Goal: Communication & Community: Connect with others

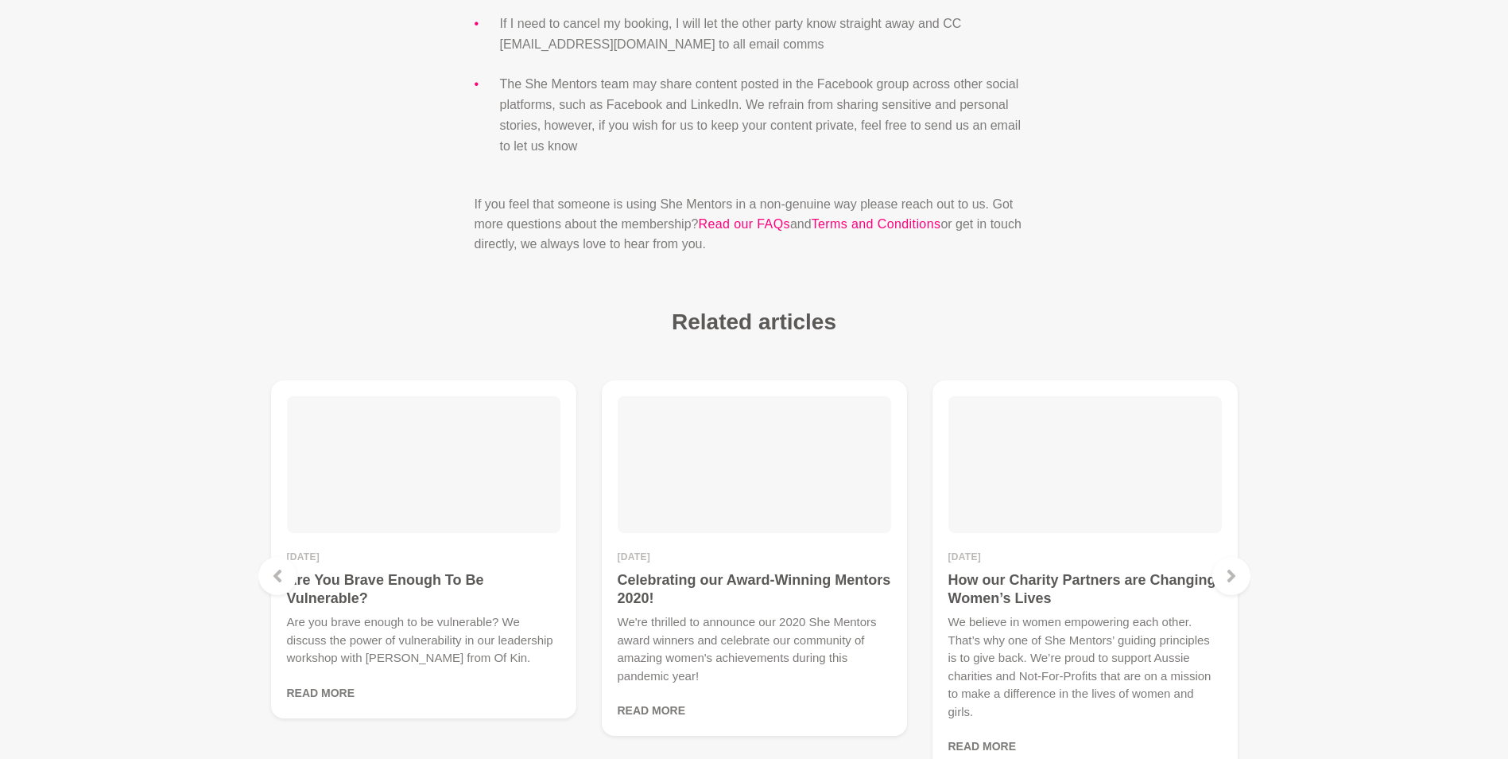
scroll to position [1847, 0]
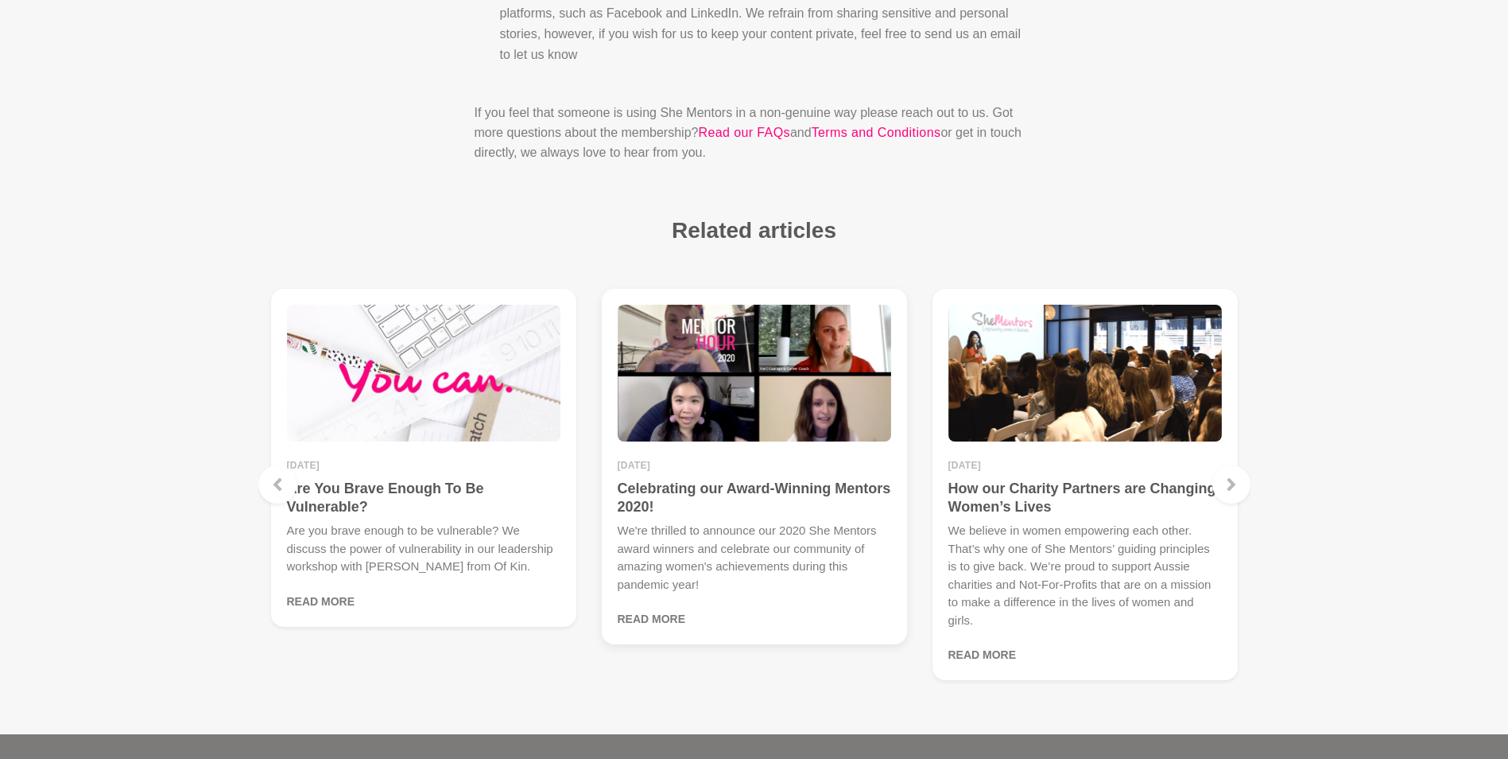
click at [715, 480] on figcaption "[DATE] Celebrating our Award-Winning Mentors 2020! We're thrilled to announce o…" at bounding box center [755, 544] width 274 height 168
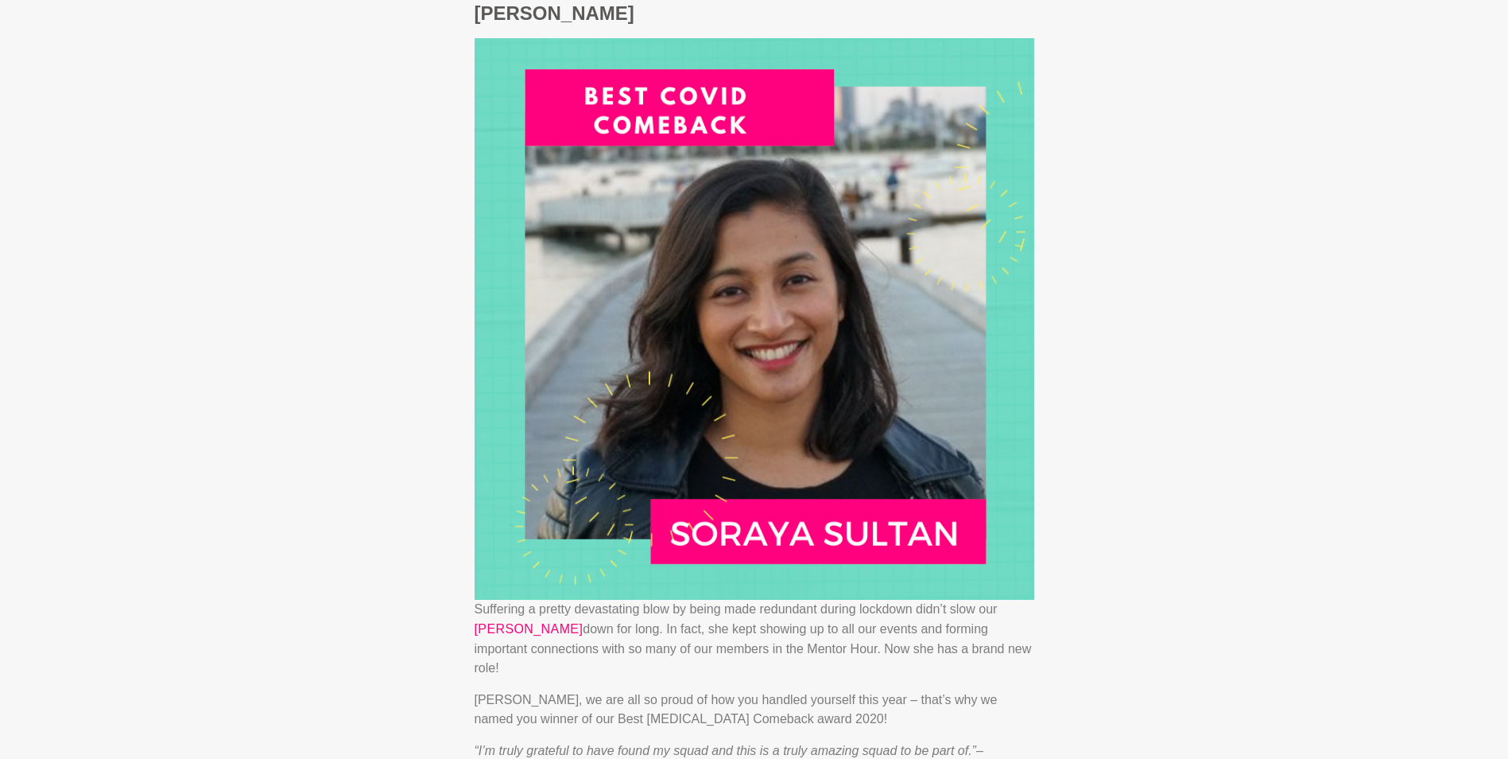
scroll to position [3464, 0]
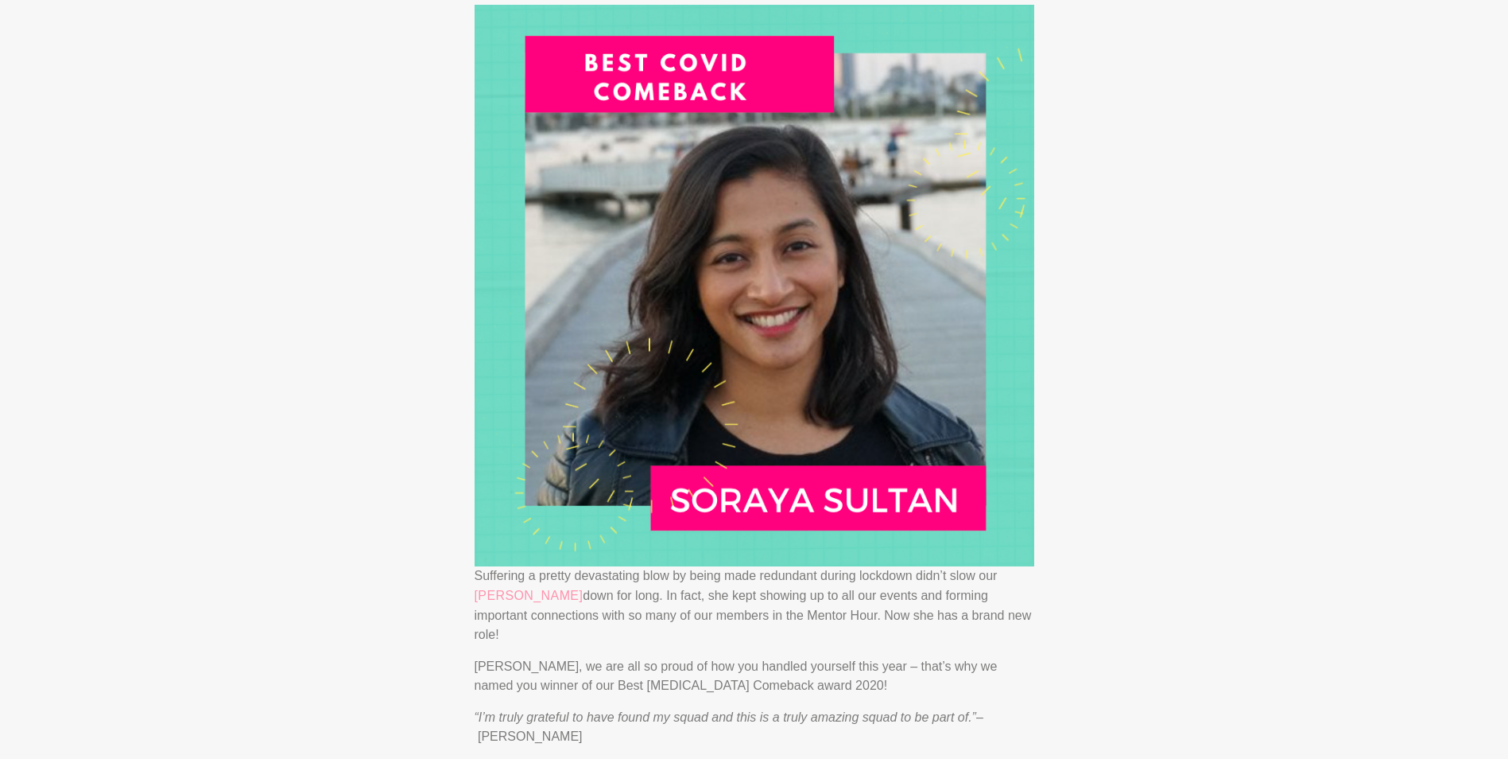
click at [509, 585] on link "[PERSON_NAME]" at bounding box center [529, 595] width 109 height 21
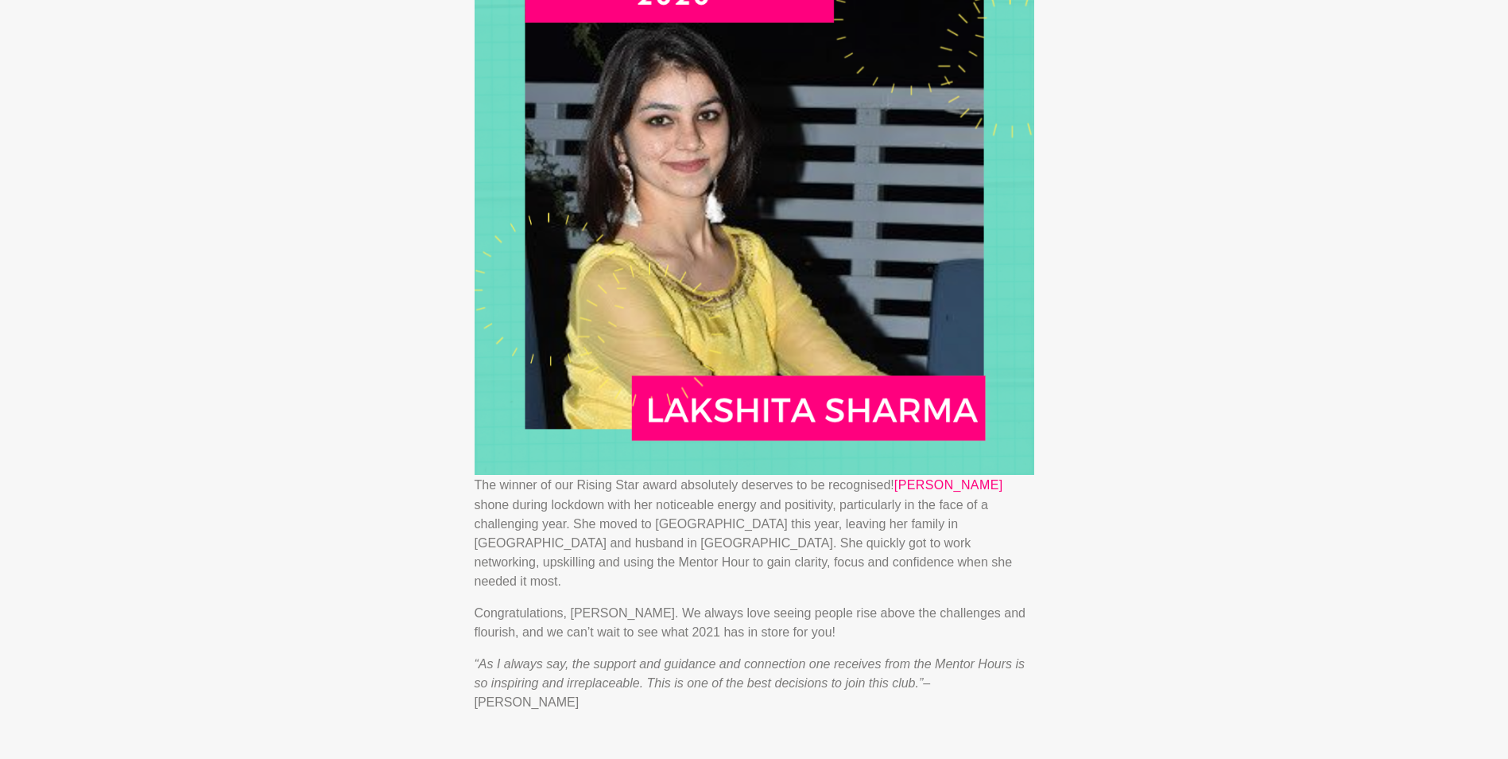
scroll to position [5310, 0]
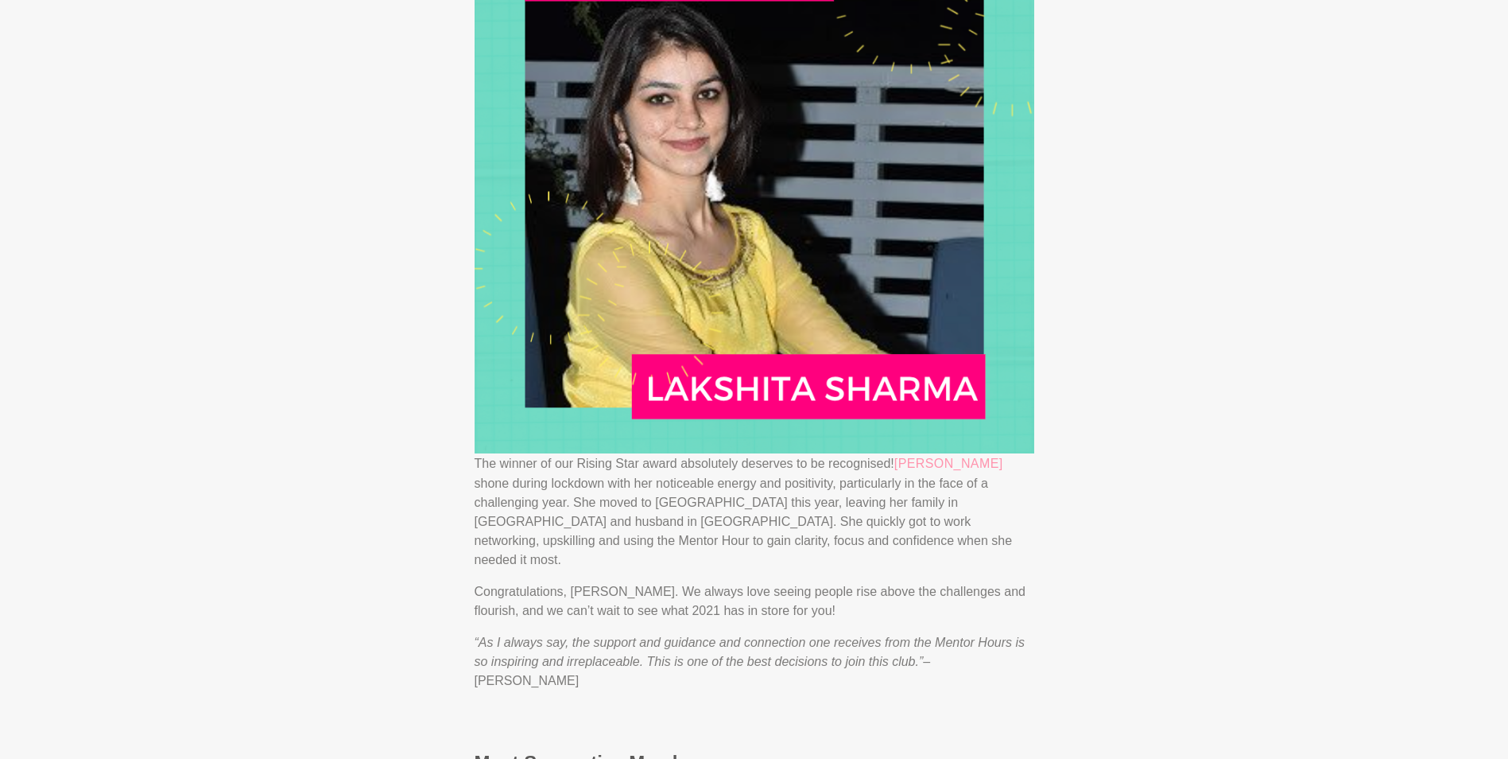
click at [972, 453] on link "[PERSON_NAME]" at bounding box center [949, 463] width 109 height 21
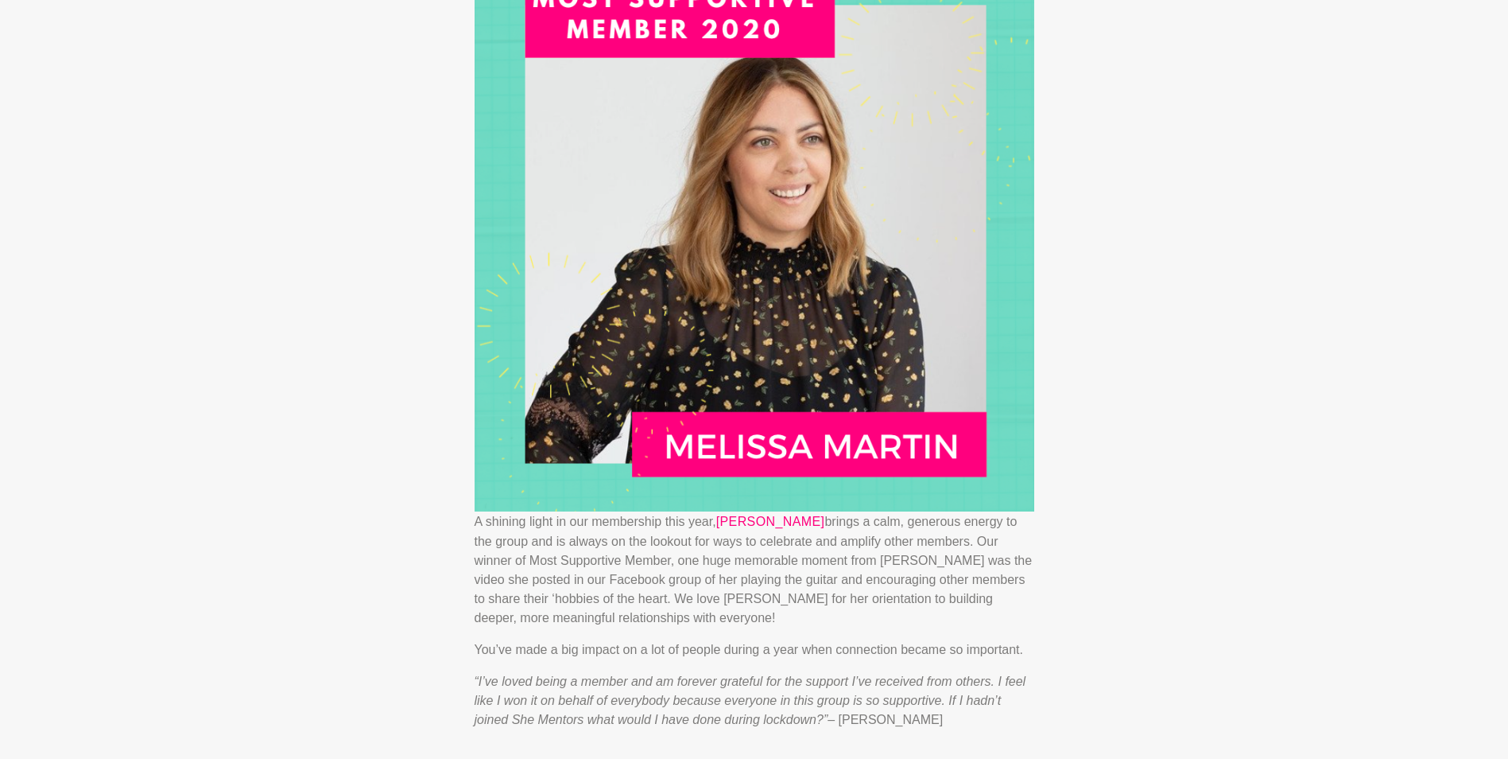
scroll to position [6195, 0]
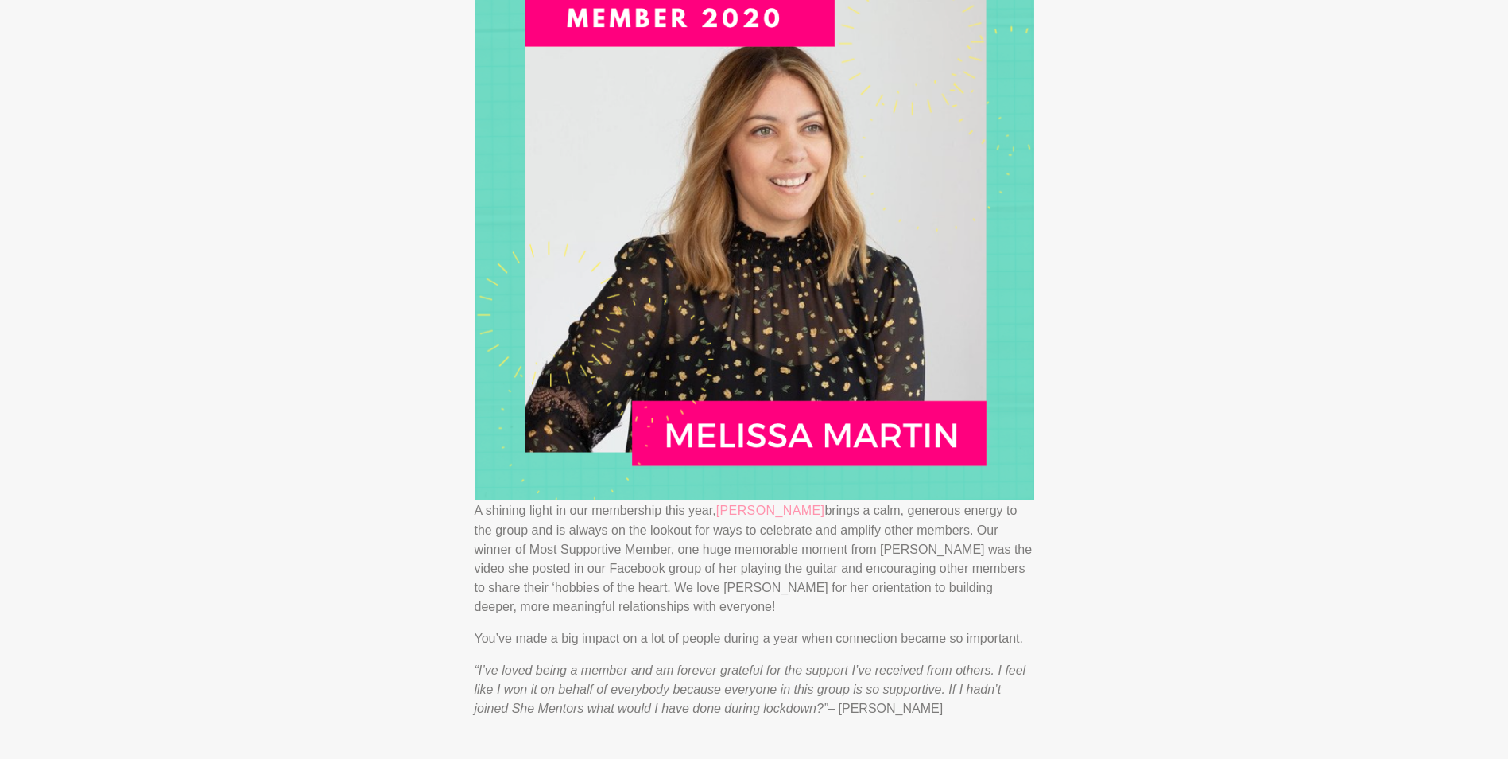
click at [786, 500] on link "[PERSON_NAME]" at bounding box center [770, 510] width 109 height 21
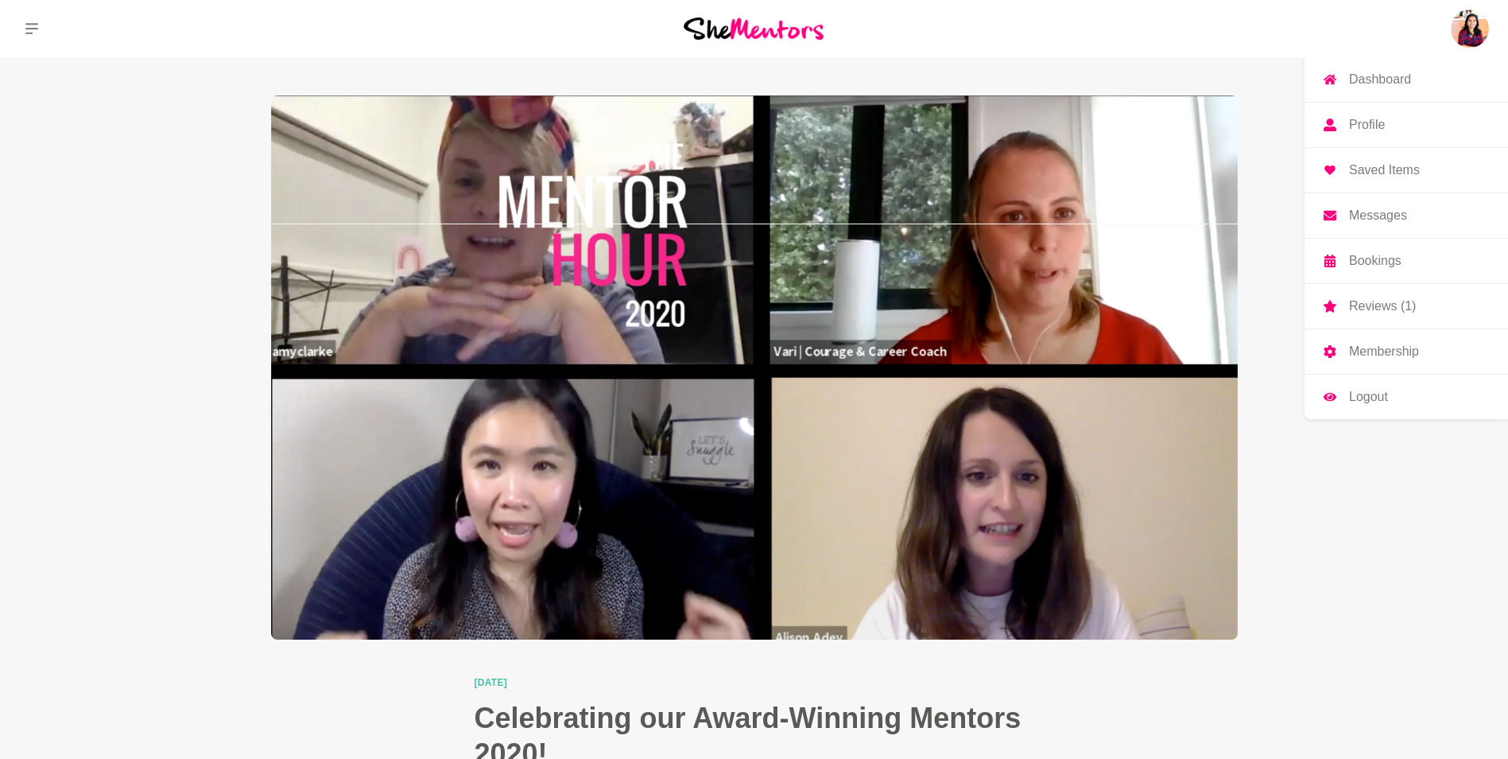
click at [1479, 29] on img at bounding box center [1470, 29] width 38 height 38
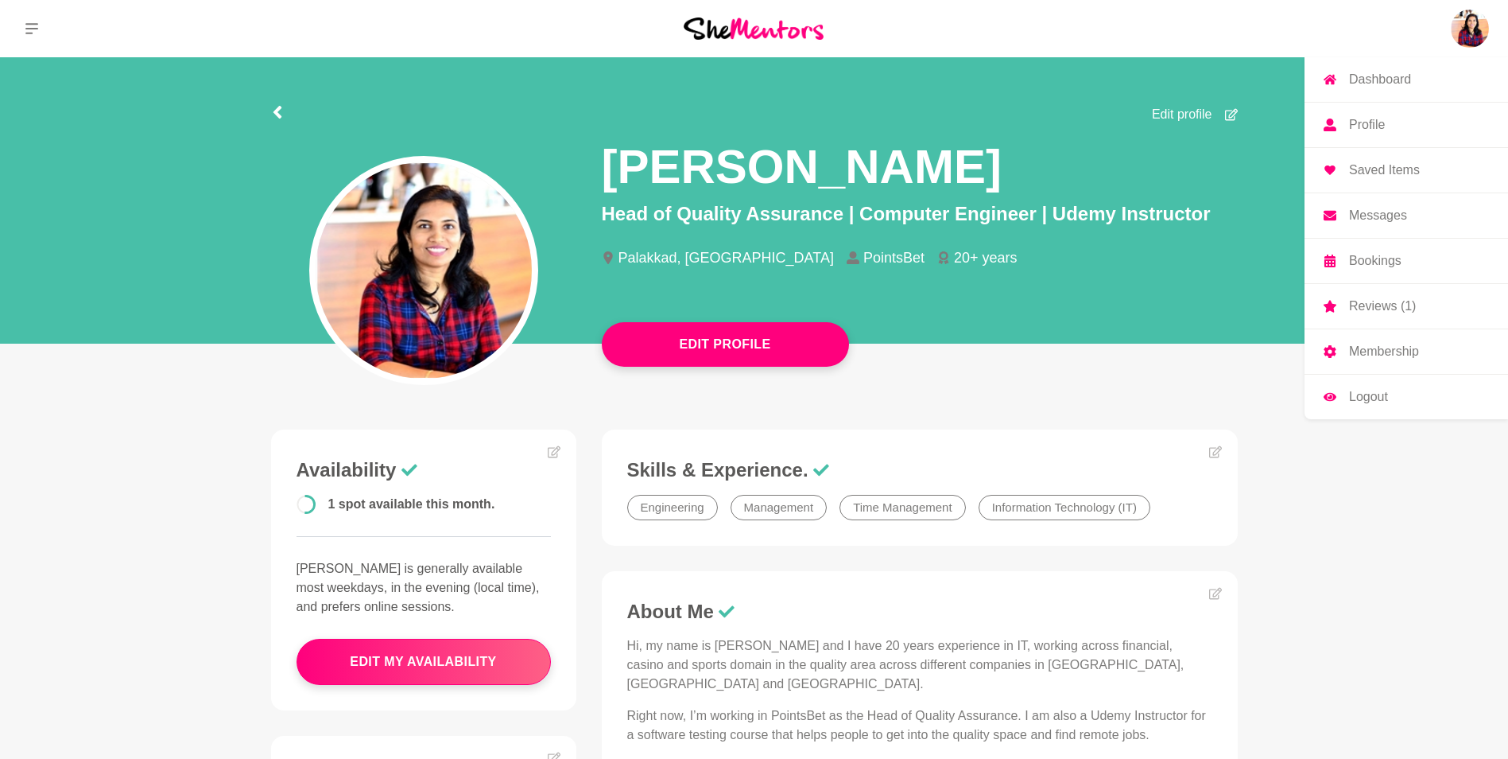
click at [1395, 301] on p "Reviews (1)" at bounding box center [1382, 306] width 67 height 13
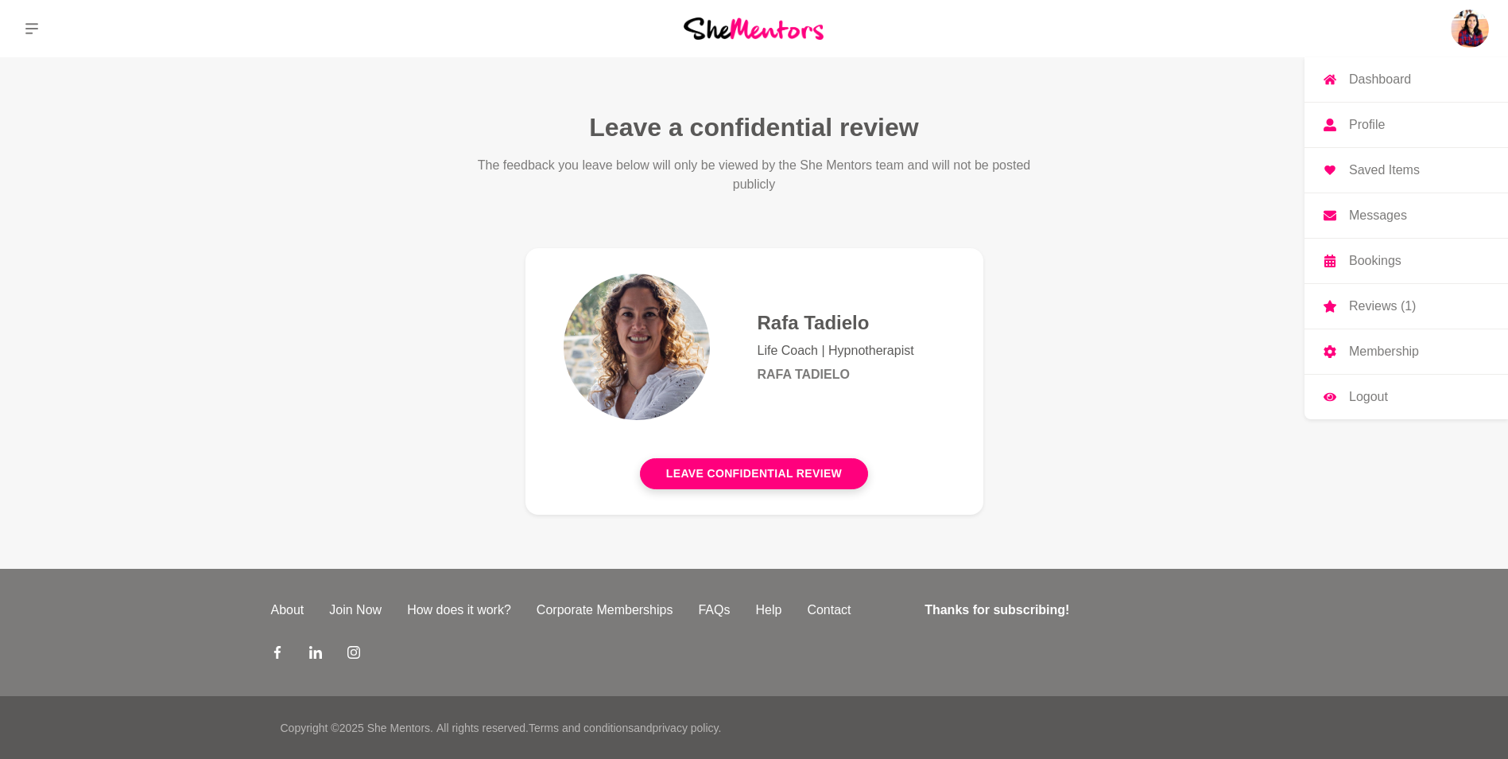
click at [1378, 74] on p "Dashboard" at bounding box center [1380, 79] width 62 height 13
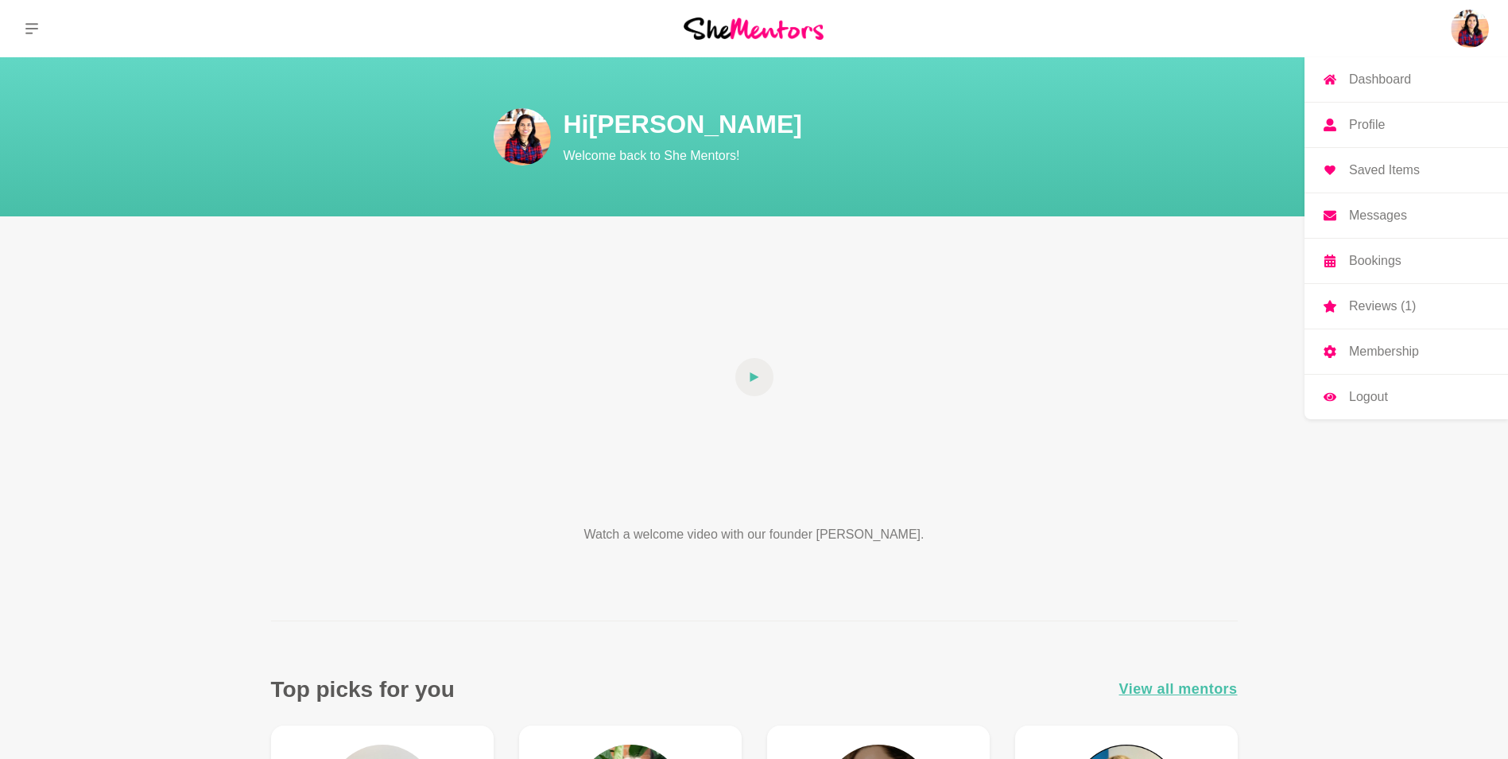
click at [1360, 231] on link "Messages" at bounding box center [1407, 215] width 204 height 45
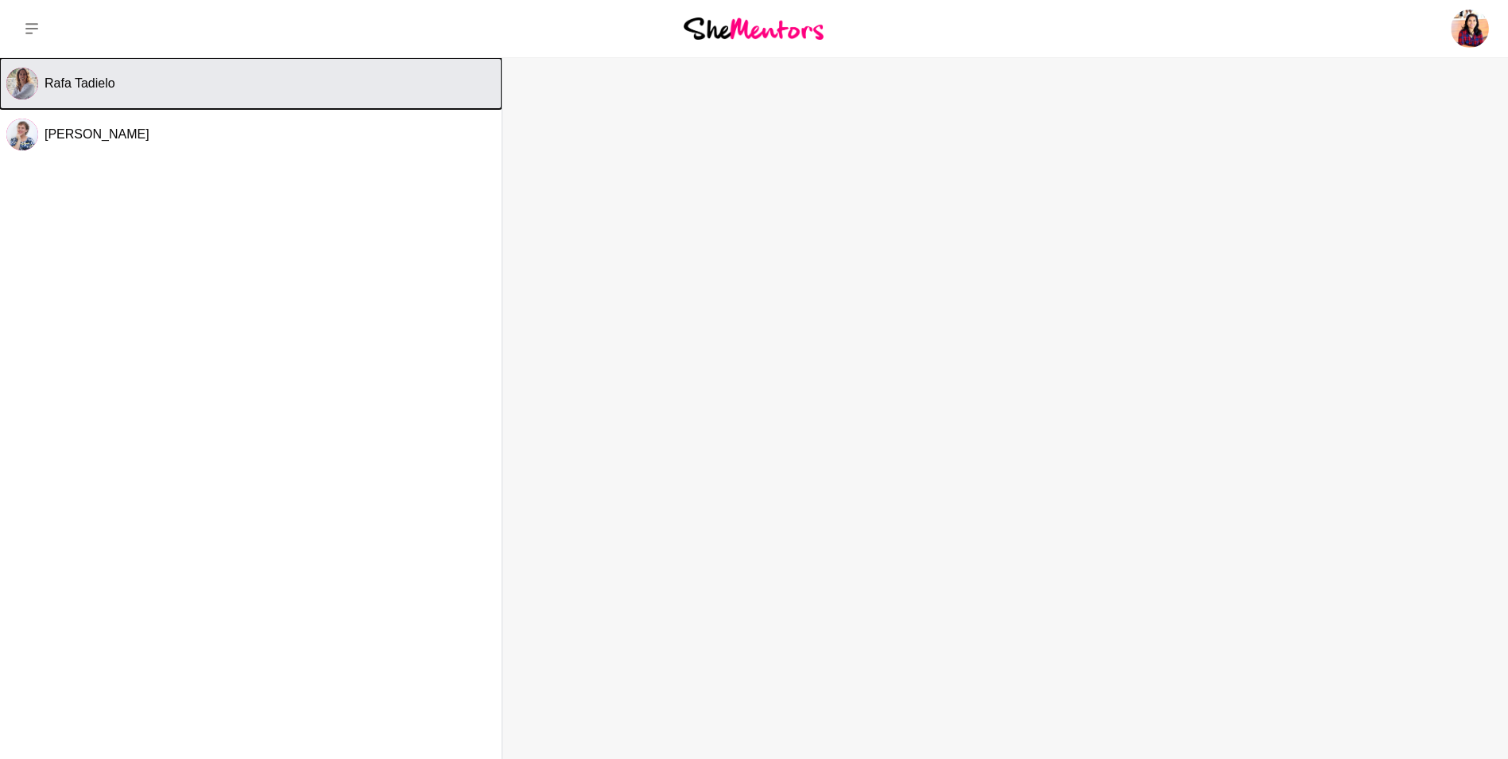
click at [161, 95] on button "Rafa Tadielo" at bounding box center [251, 83] width 502 height 51
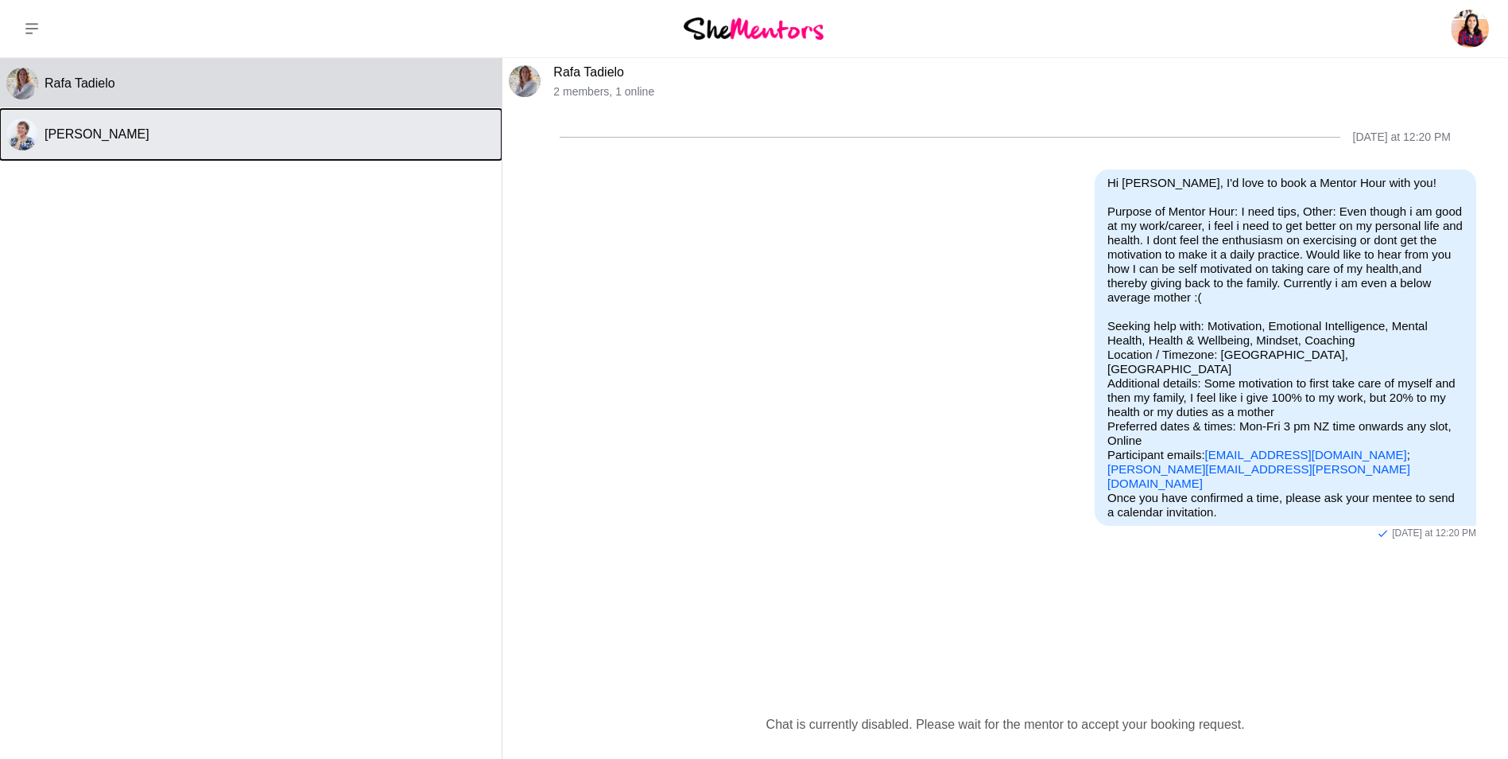
click at [142, 149] on button "[PERSON_NAME]" at bounding box center [251, 134] width 502 height 51
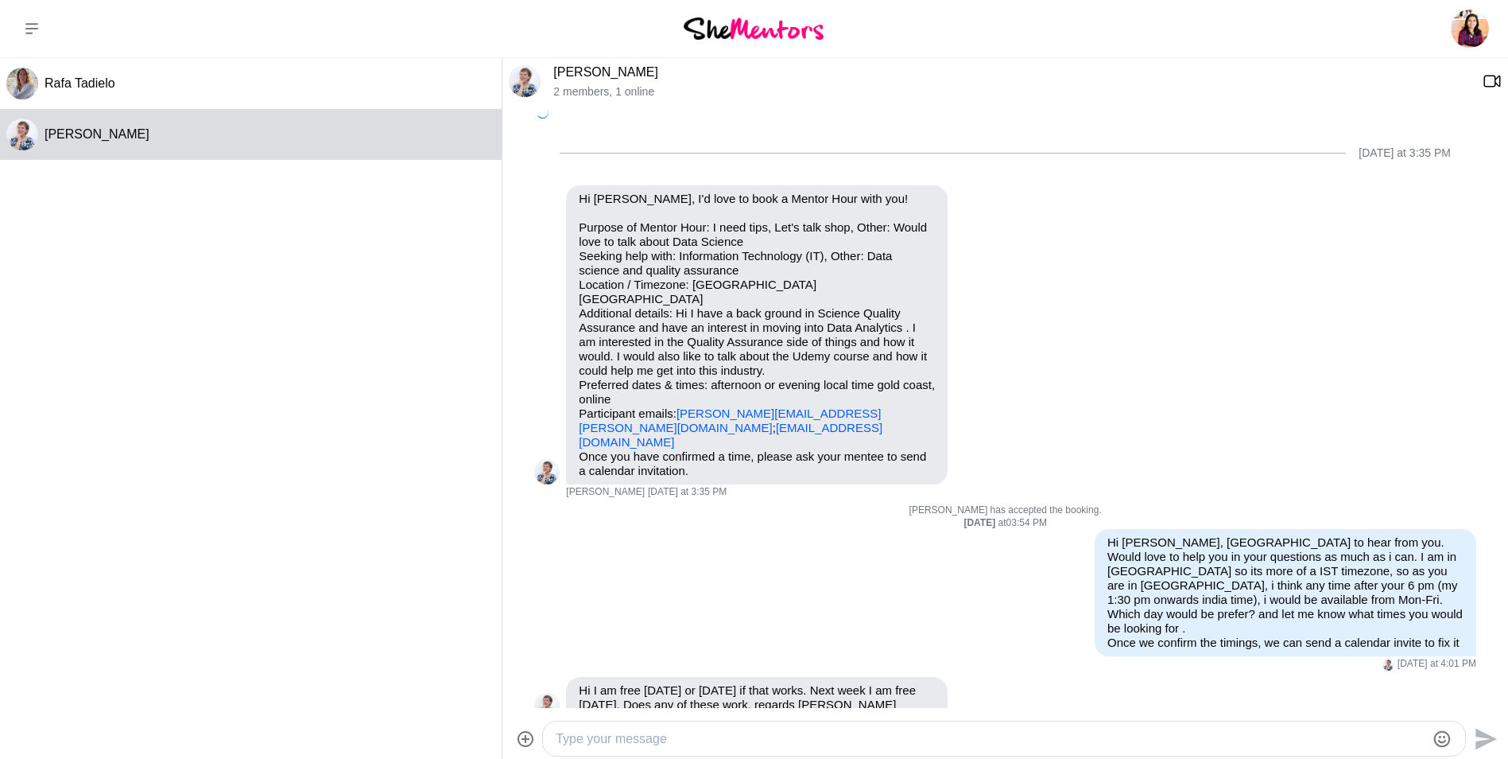
scroll to position [33, 0]
